Goal: Transaction & Acquisition: Subscribe to service/newsletter

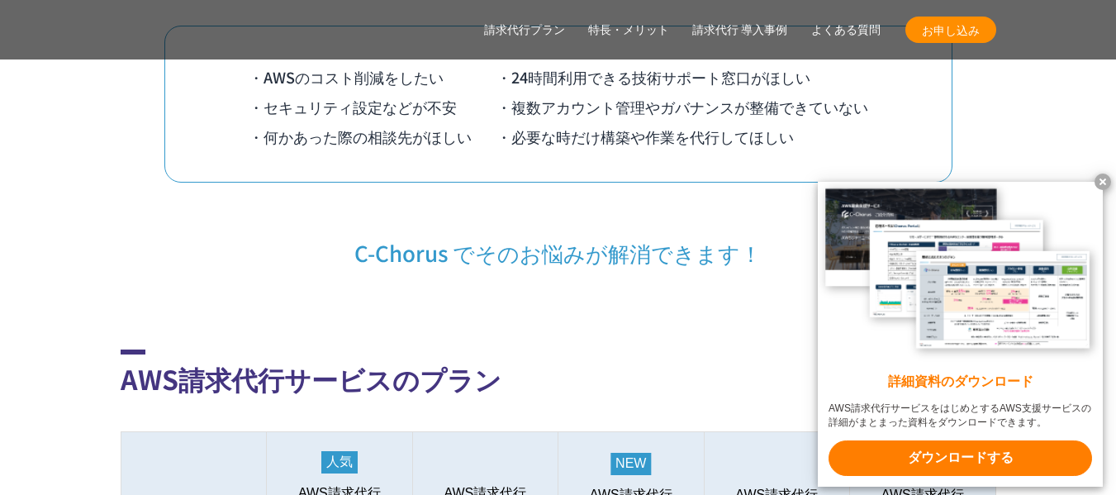
scroll to position [1652, 0]
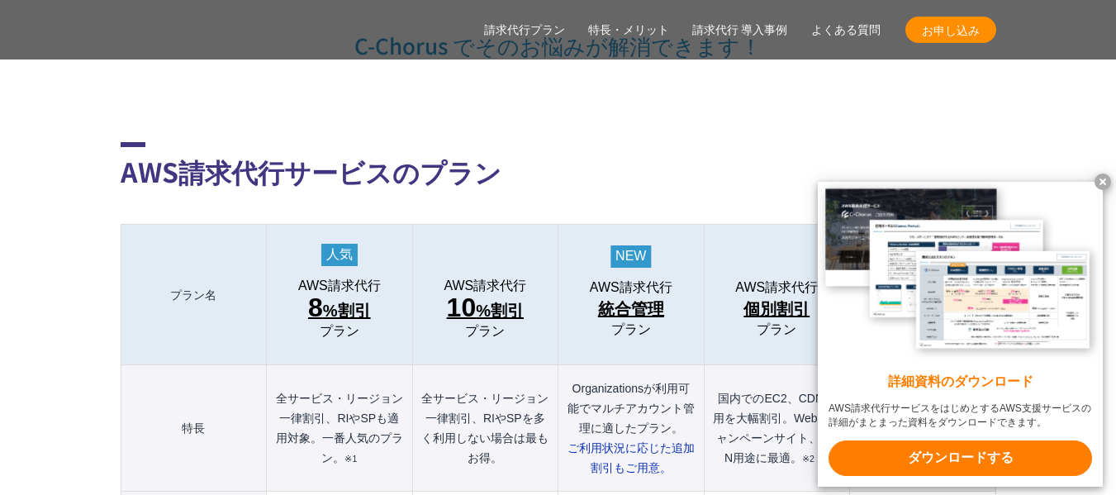
click at [1105, 181] on x-t at bounding box center [1103, 182] width 17 height 17
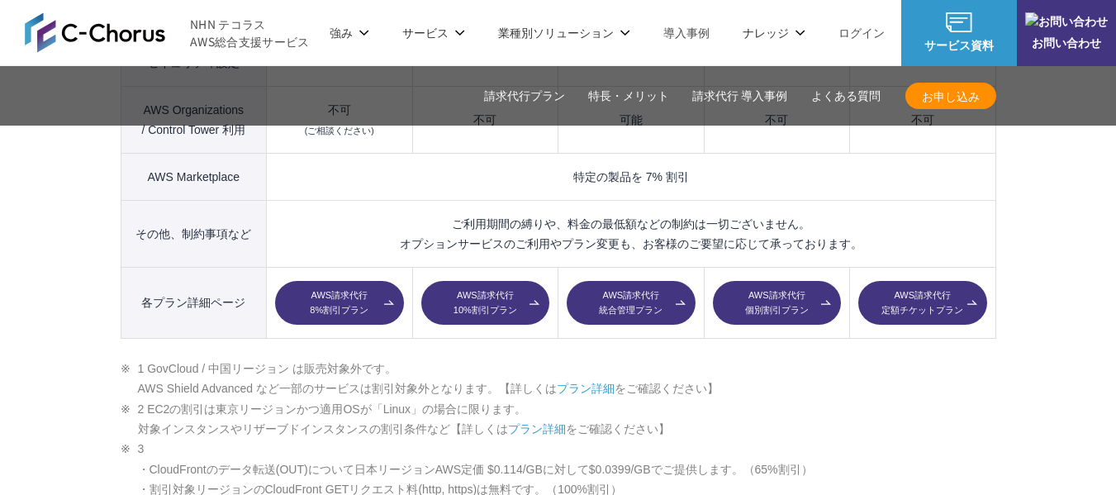
scroll to position [2479, 0]
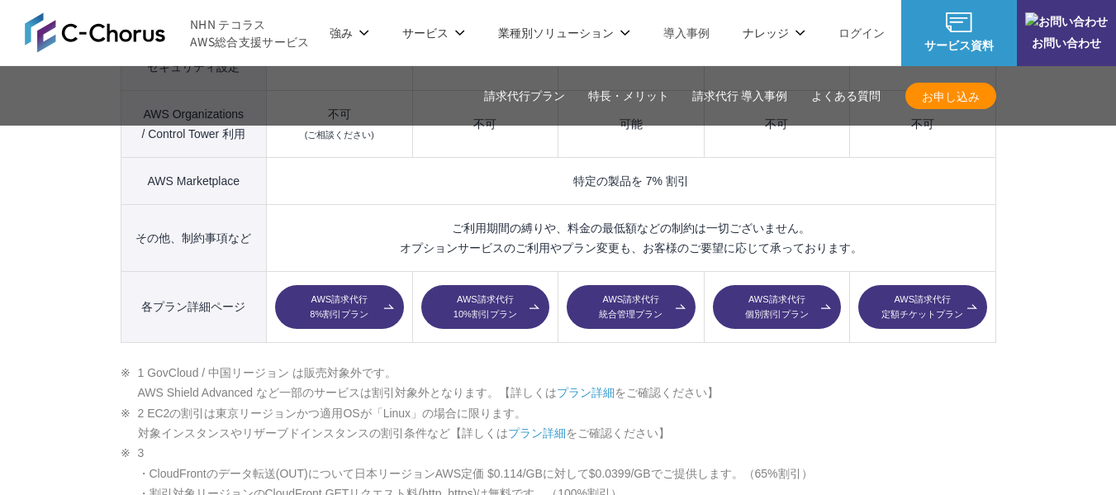
click at [798, 285] on link "AWS請求代行 個別割引プラン" at bounding box center [777, 307] width 128 height 45
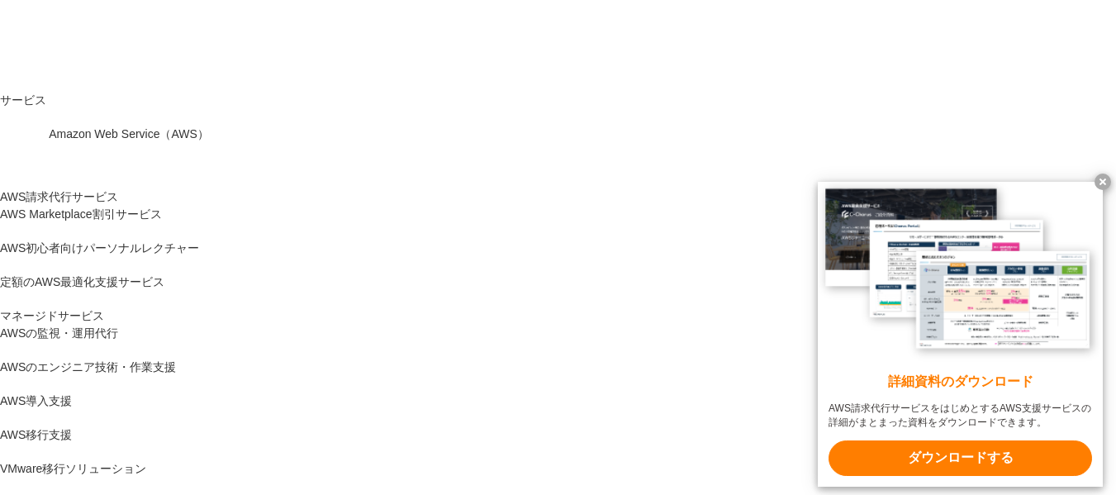
scroll to position [248, 0]
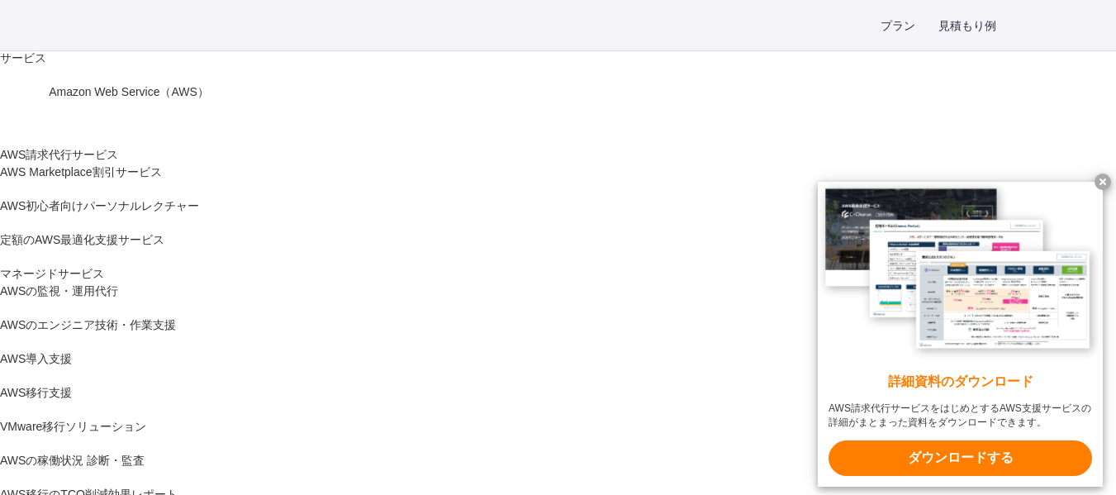
click at [1107, 180] on x-t at bounding box center [1103, 182] width 17 height 17
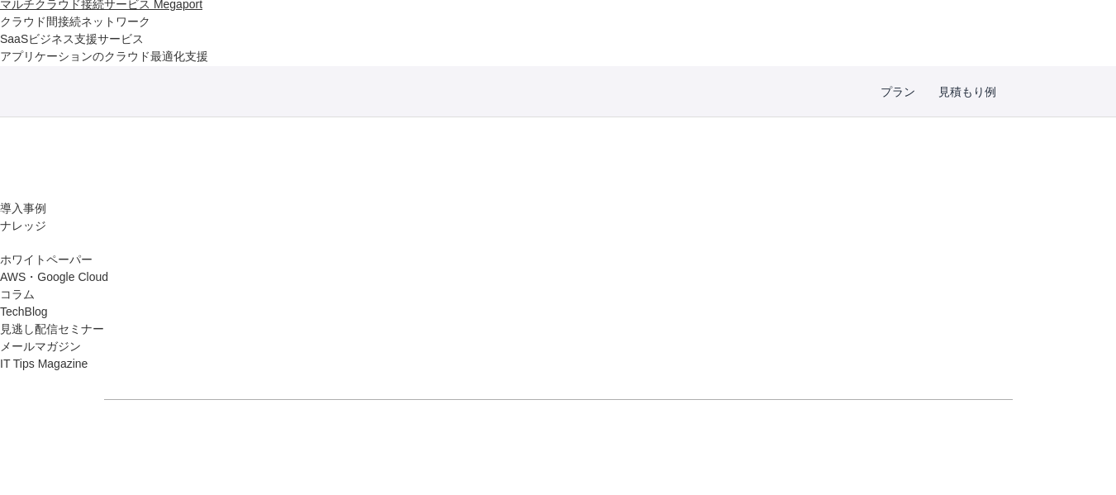
scroll to position [2066, 0]
